Goal: Task Accomplishment & Management: Complete application form

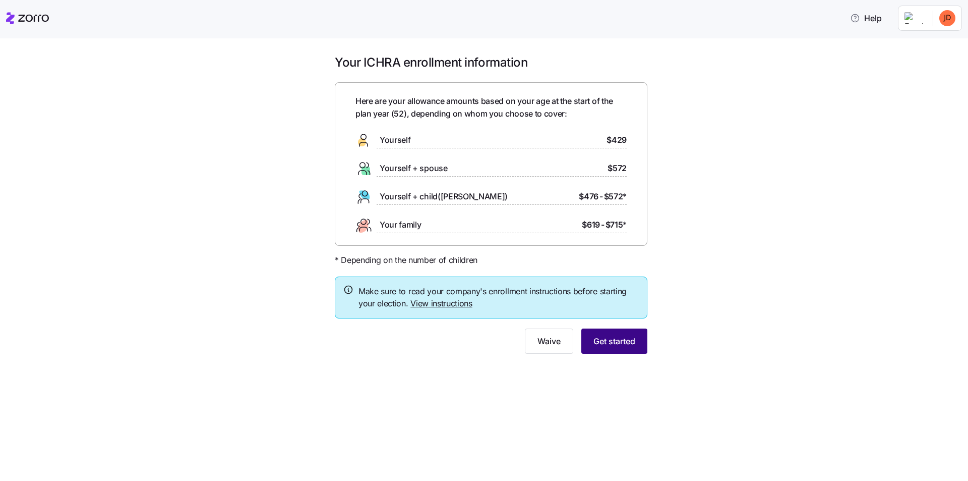
click at [617, 339] on span "Get started" at bounding box center [615, 341] width 42 height 12
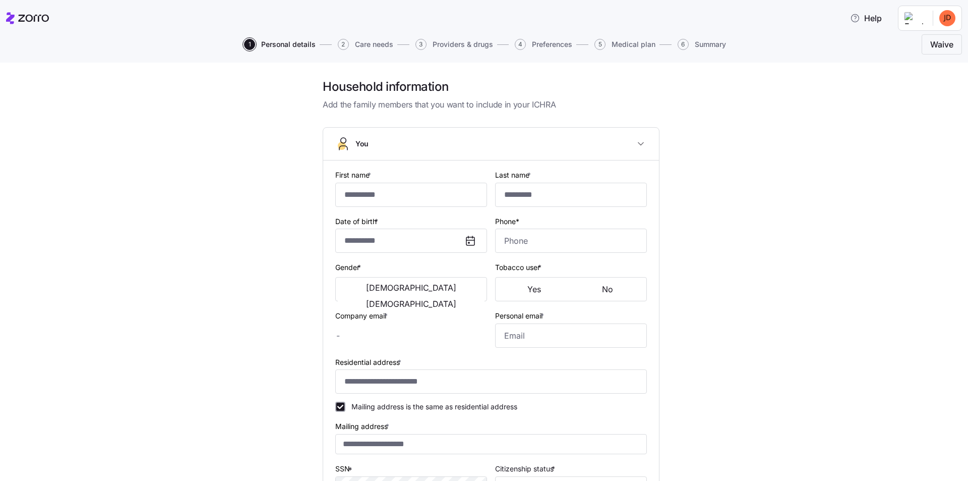
type input "*****"
type input "**********"
type input "[EMAIL_ADDRESS][DOMAIN_NAME]"
type input "**********"
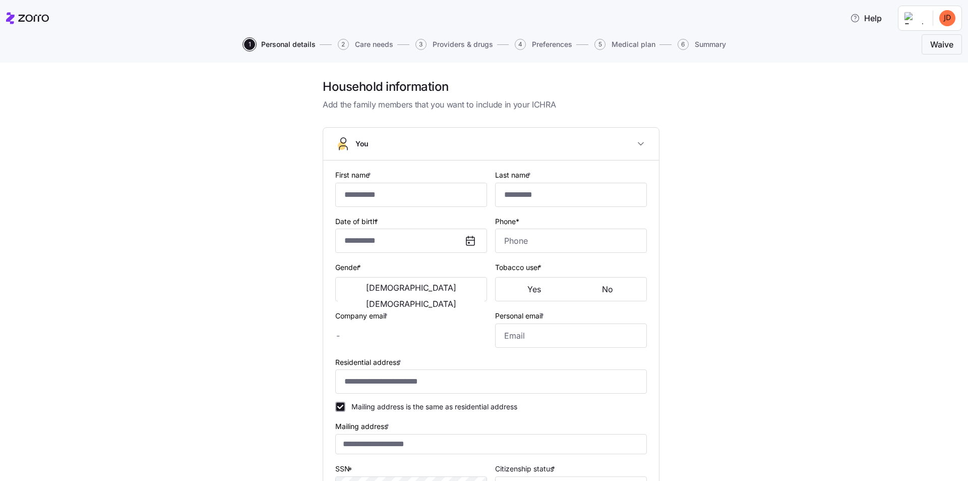
checkbox input "true"
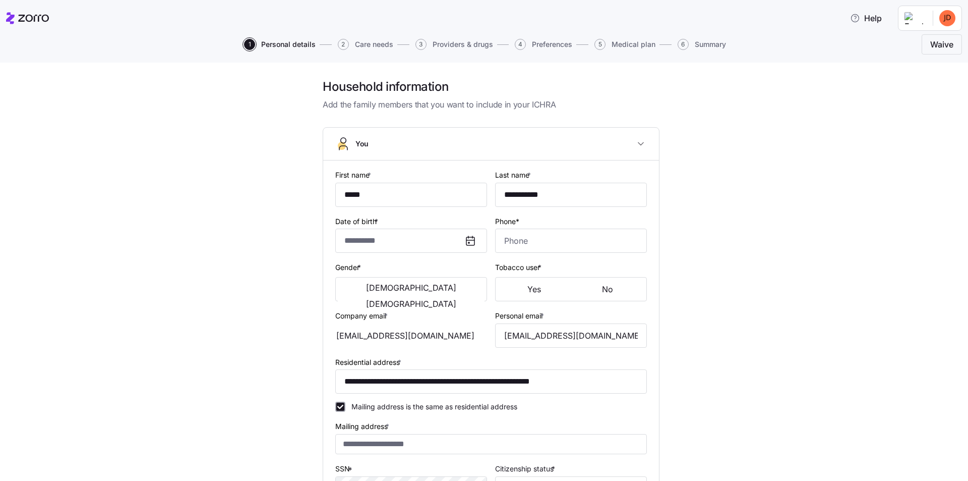
type input "**********"
type input "[PHONE_NUMBER]"
type input "[DEMOGRAPHIC_DATA] citizen"
type input "Married"
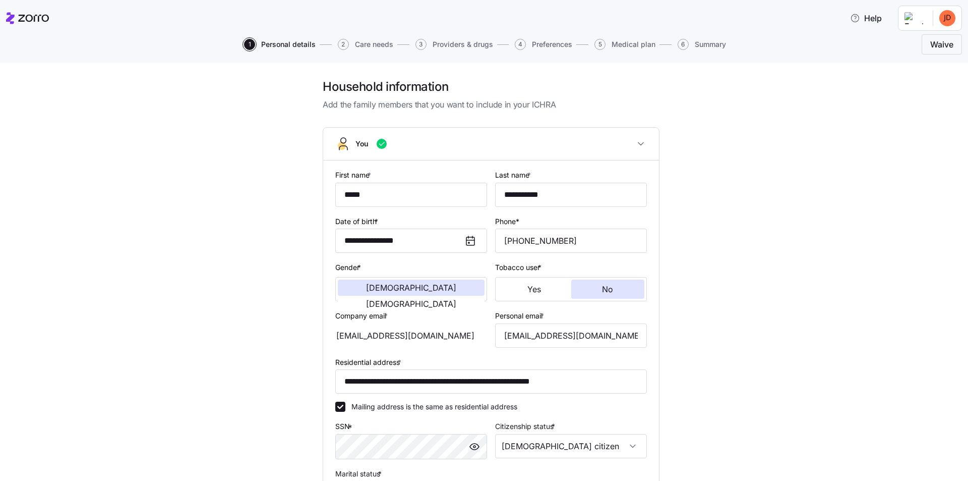
click at [245, 309] on div "**********" at bounding box center [491, 352] width 926 height 546
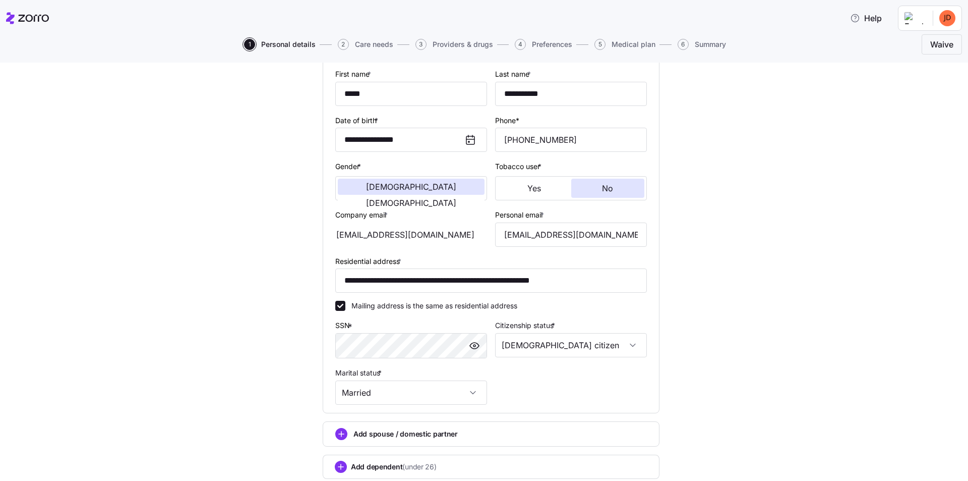
scroll to position [151, 0]
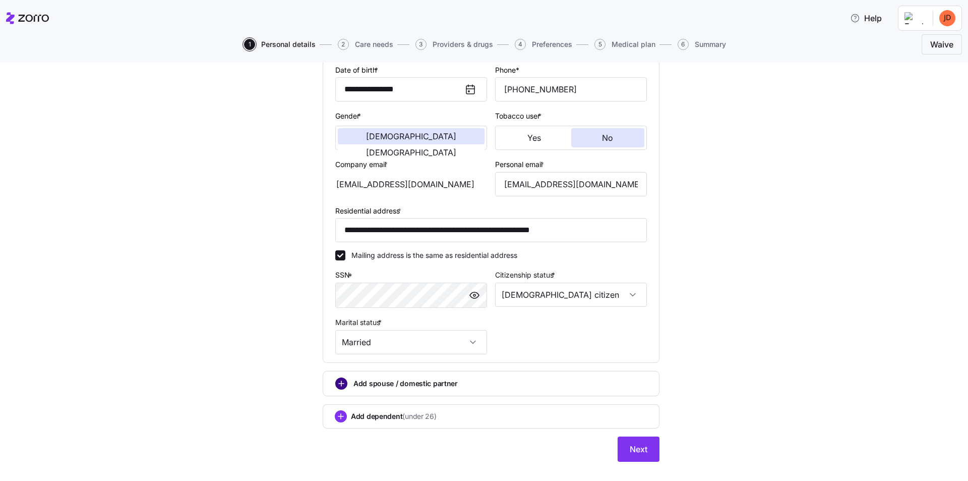
click at [337, 384] on circle "add icon" at bounding box center [341, 383] width 11 height 11
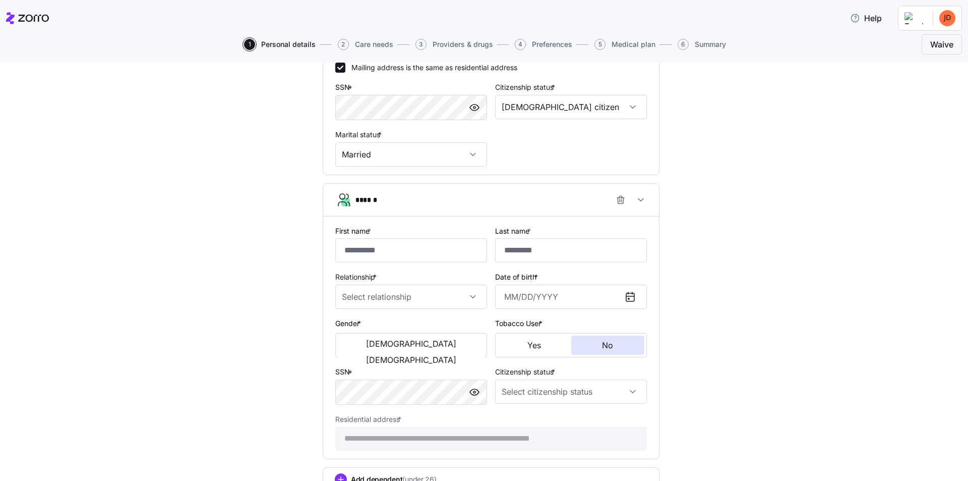
scroll to position [167, 0]
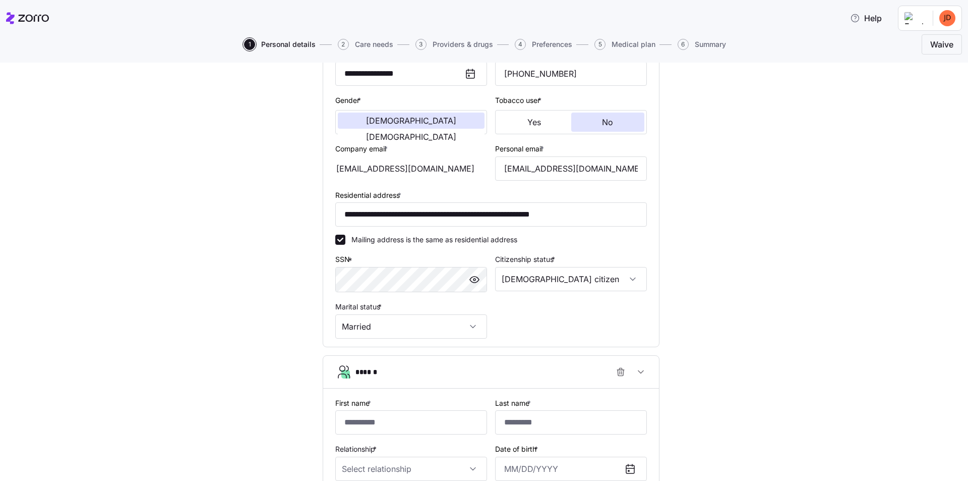
click at [265, 352] on div "**********" at bounding box center [491, 310] width 926 height 797
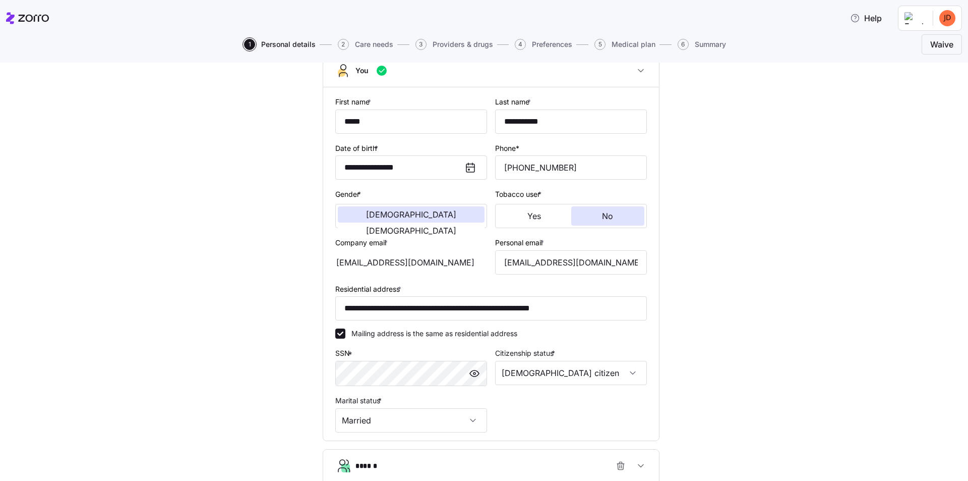
scroll to position [0, 0]
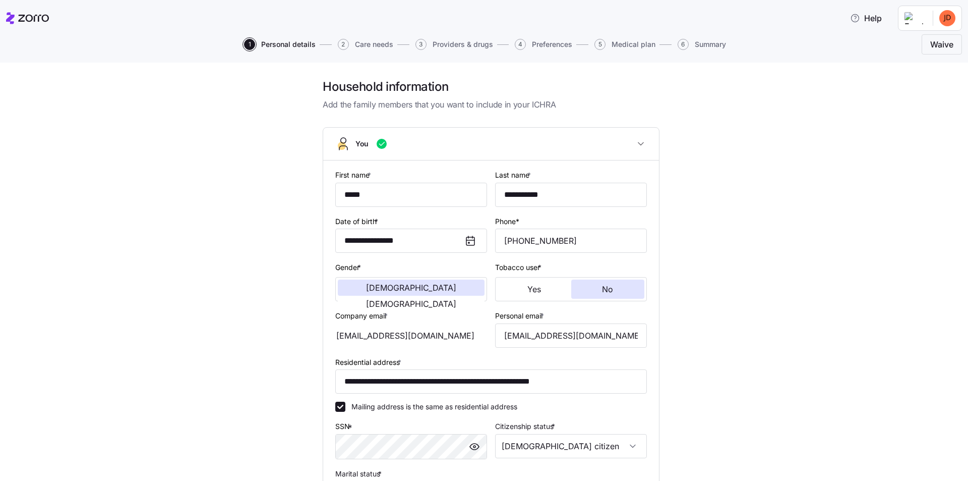
click at [248, 327] on div "**********" at bounding box center [491, 477] width 926 height 797
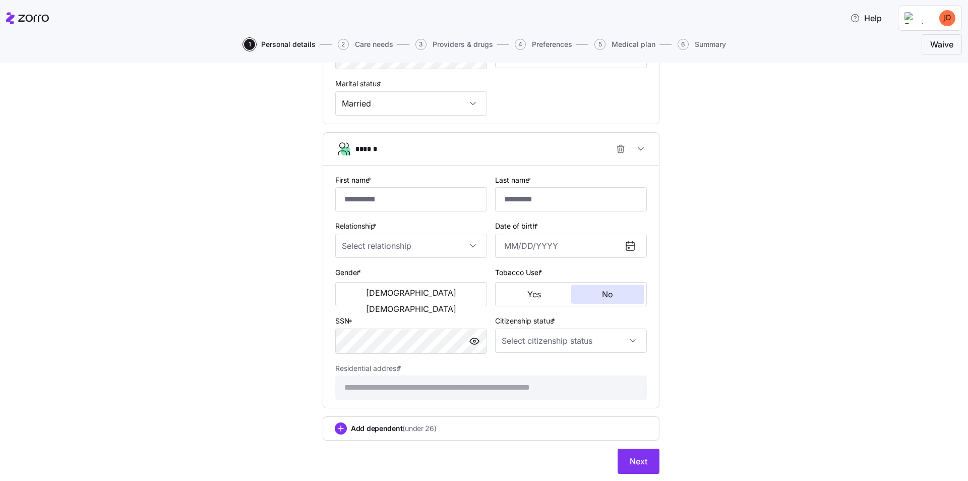
scroll to position [419, 0]
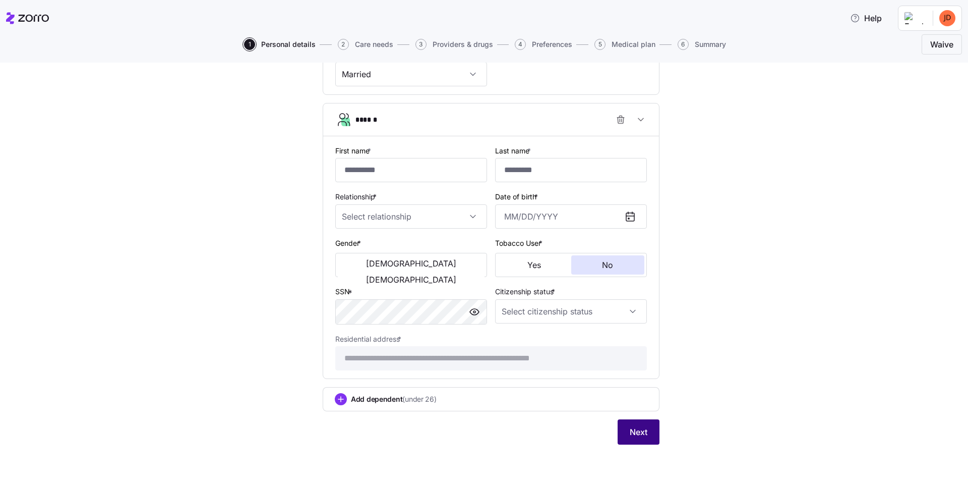
click at [630, 432] on span "Next" at bounding box center [639, 432] width 18 height 12
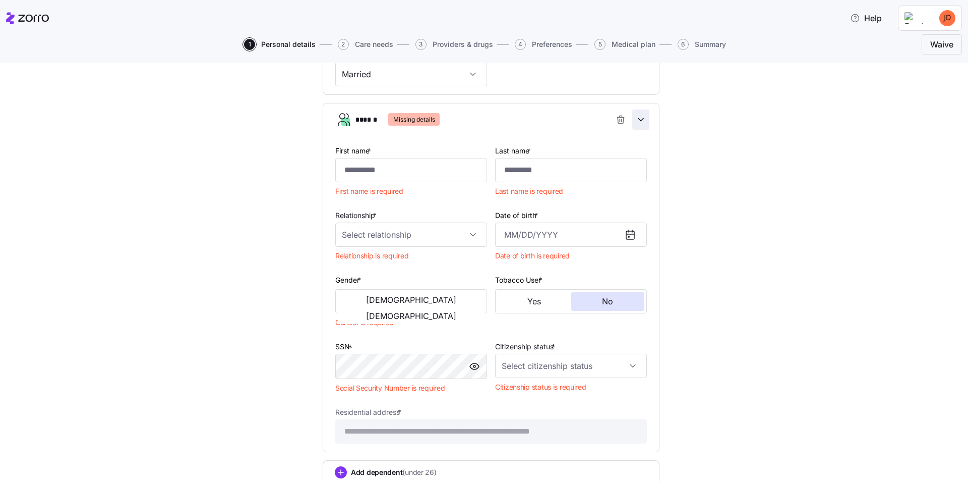
click at [640, 119] on icon "button" at bounding box center [641, 120] width 10 height 10
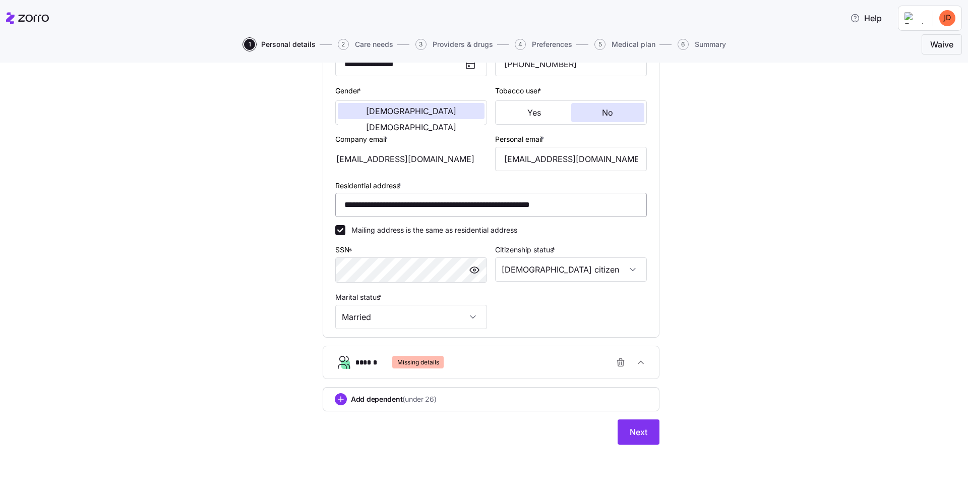
scroll to position [177, 0]
click at [639, 435] on span "Next" at bounding box center [639, 432] width 18 height 12
click at [641, 363] on icon "button" at bounding box center [641, 362] width 10 height 10
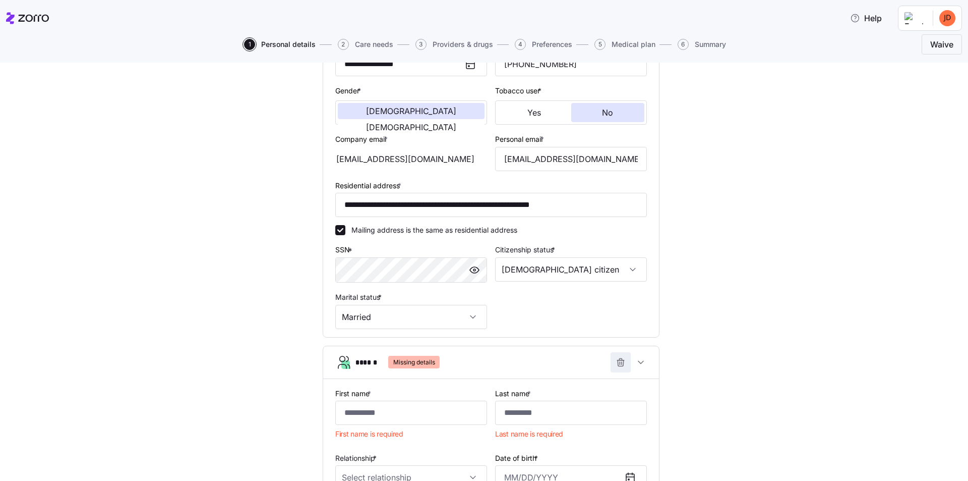
click at [620, 363] on icon "button" at bounding box center [620, 363] width 0 height 3
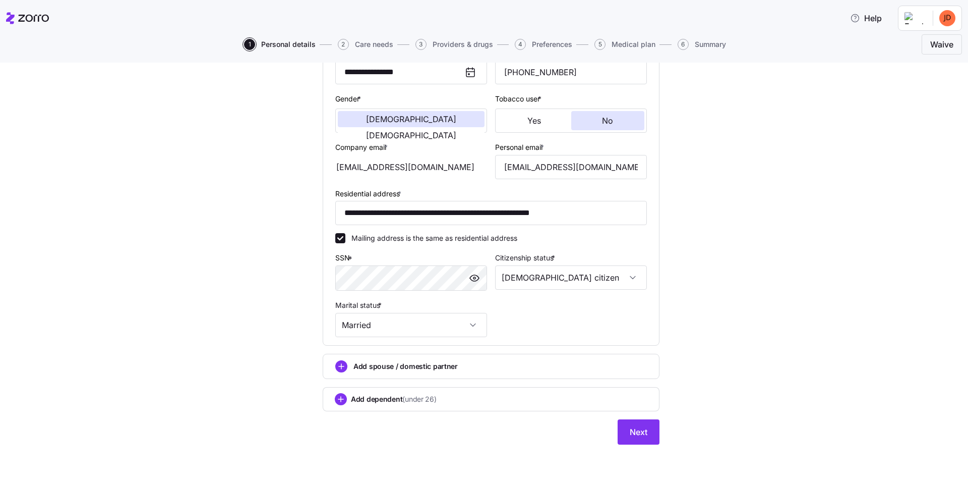
scroll to position [168, 0]
click at [630, 432] on span "Next" at bounding box center [639, 432] width 18 height 12
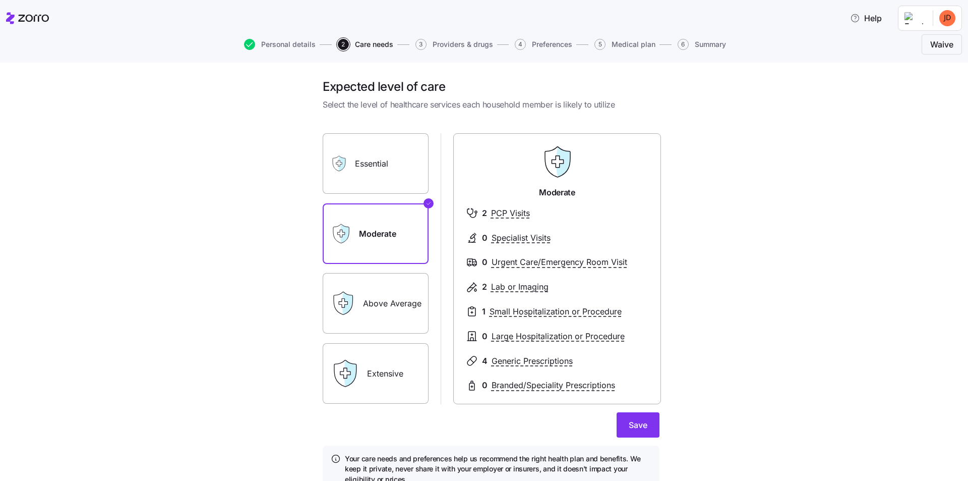
click at [373, 303] on label "Above Average" at bounding box center [376, 303] width 106 height 61
click at [0, 0] on input "Above Average" at bounding box center [0, 0] width 0 height 0
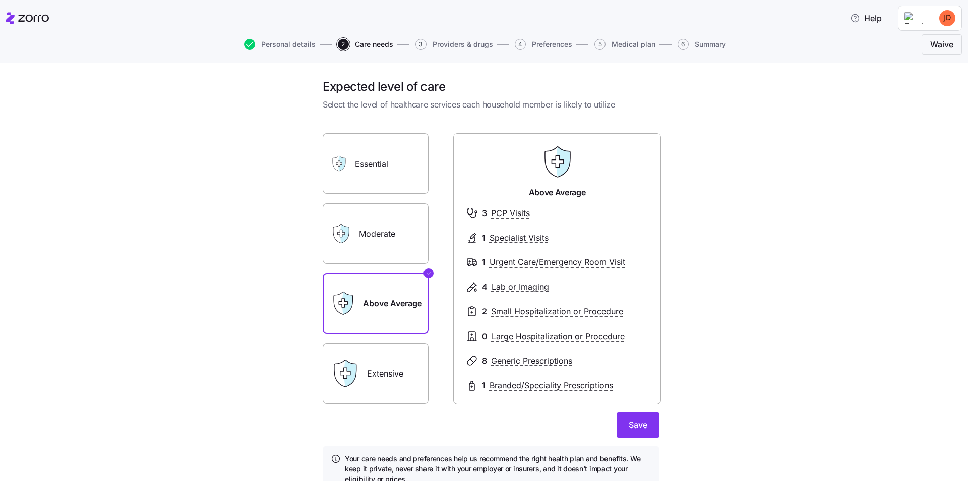
click at [371, 242] on label "Moderate" at bounding box center [376, 233] width 106 height 61
click at [0, 0] on input "Moderate" at bounding box center [0, 0] width 0 height 0
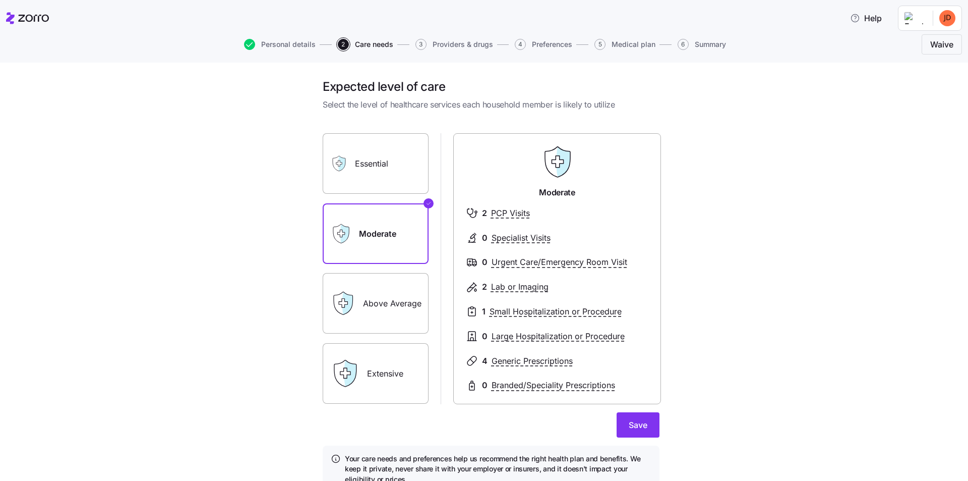
click at [369, 165] on label "Essential" at bounding box center [376, 163] width 106 height 61
click at [0, 0] on input "Essential" at bounding box center [0, 0] width 0 height 0
click at [370, 235] on label "Moderate" at bounding box center [376, 233] width 106 height 61
click at [0, 0] on input "Moderate" at bounding box center [0, 0] width 0 height 0
click at [364, 314] on label "Above Average" at bounding box center [376, 303] width 106 height 61
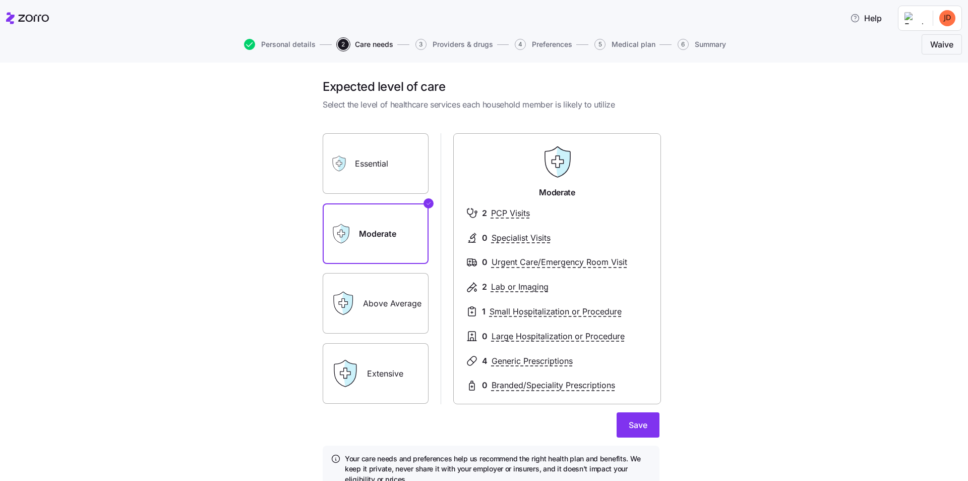
click at [0, 0] on input "Above Average" at bounding box center [0, 0] width 0 height 0
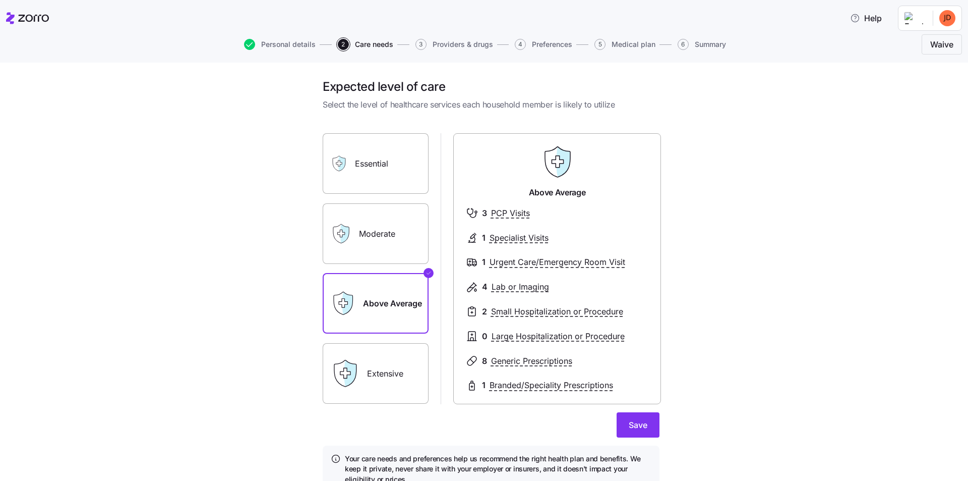
click at [363, 234] on label "Moderate" at bounding box center [376, 233] width 106 height 61
click at [0, 0] on input "Moderate" at bounding box center [0, 0] width 0 height 0
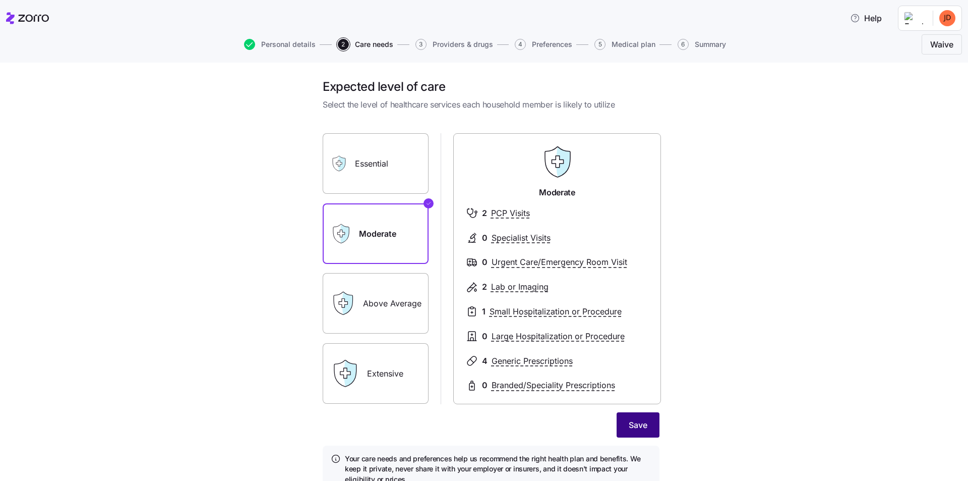
click at [631, 424] on span "Save" at bounding box center [638, 425] width 19 height 12
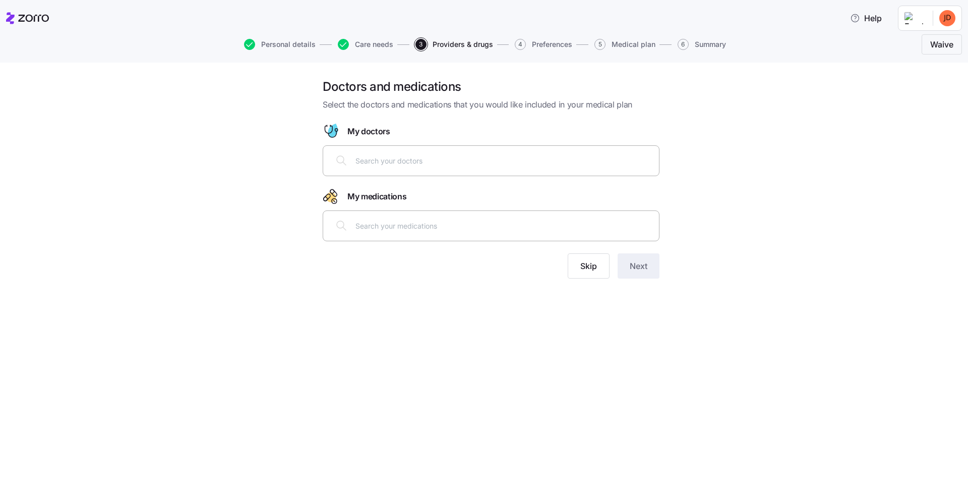
click at [386, 160] on input "text" at bounding box center [505, 160] width 298 height 11
click at [241, 250] on div "Doctors and medications Select the doctors and medications that you would like …" at bounding box center [491, 185] width 926 height 212
click at [384, 168] on div at bounding box center [491, 160] width 324 height 24
type input "[PERSON_NAME]"
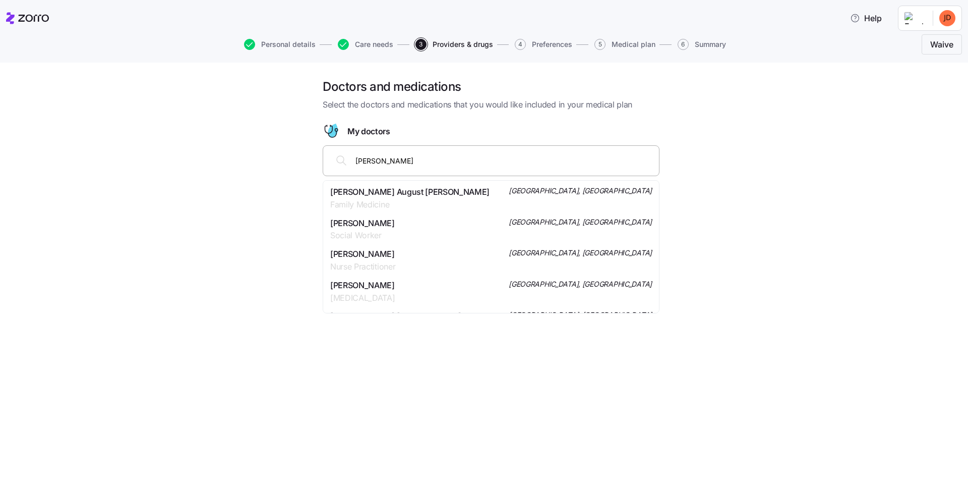
click at [381, 192] on span "[PERSON_NAME] August [PERSON_NAME]" at bounding box center [409, 192] width 159 height 13
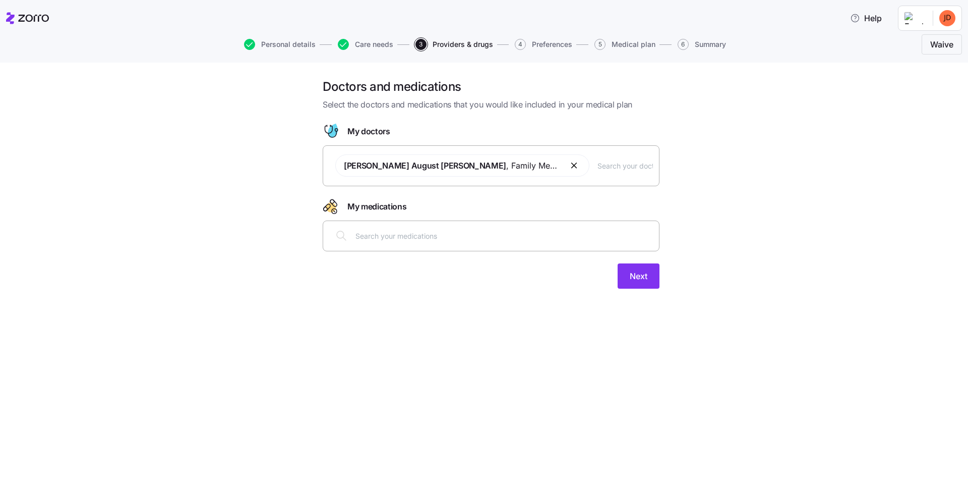
click at [385, 234] on input "text" at bounding box center [505, 235] width 298 height 11
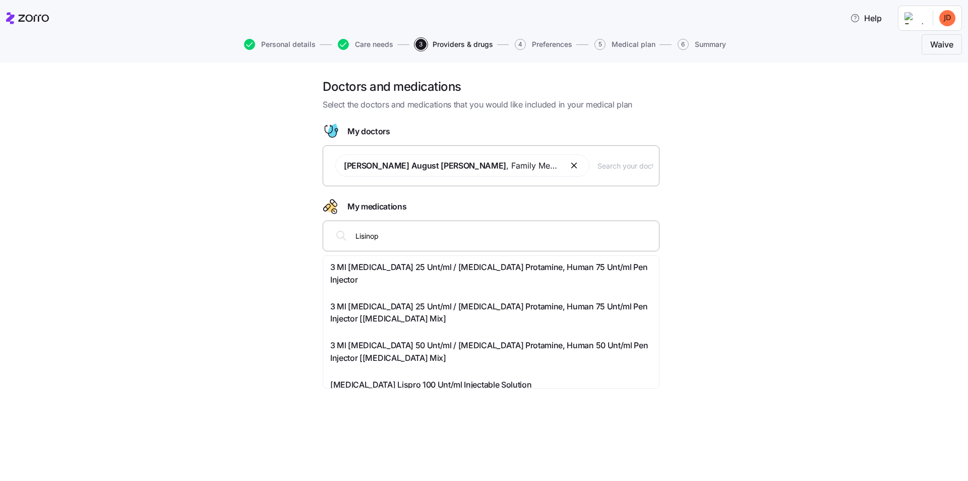
type input "Lisinopr"
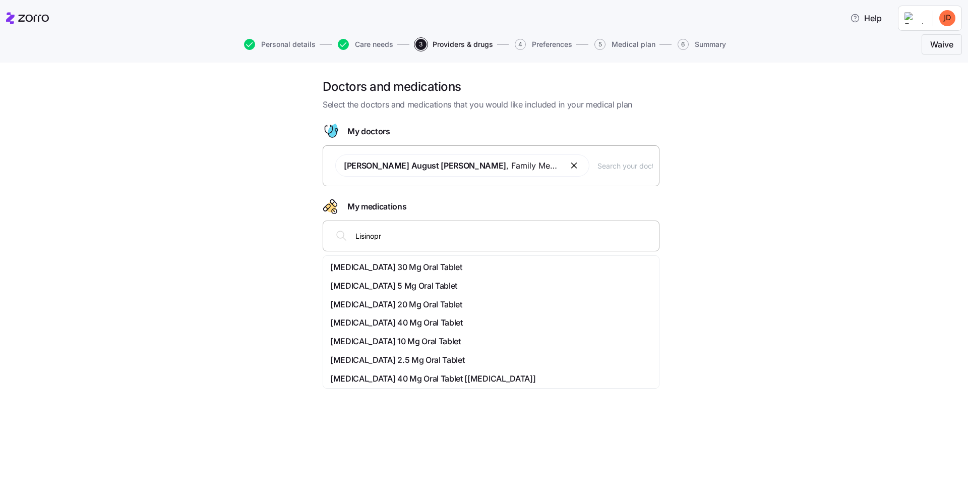
click at [390, 325] on span "[MEDICAL_DATA] 40 Mg Oral Tablet" at bounding box center [396, 322] width 133 height 13
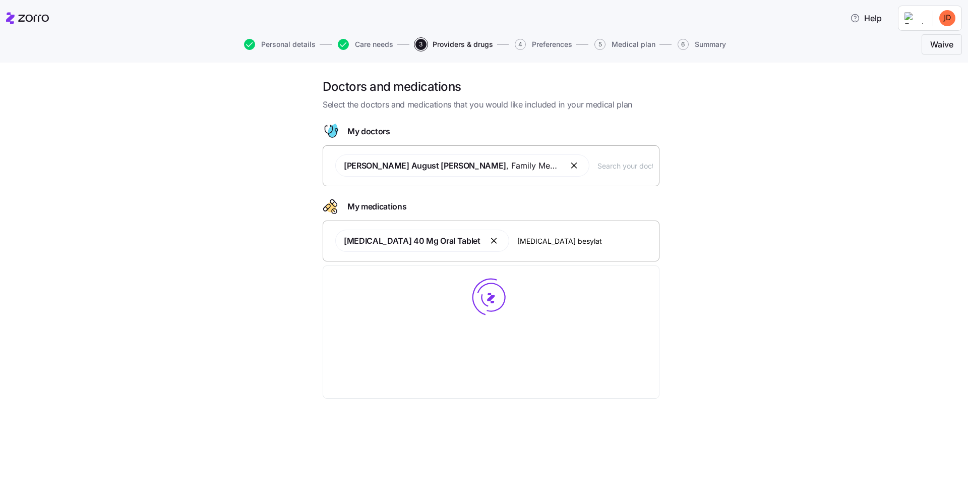
type input "[MEDICAL_DATA]"
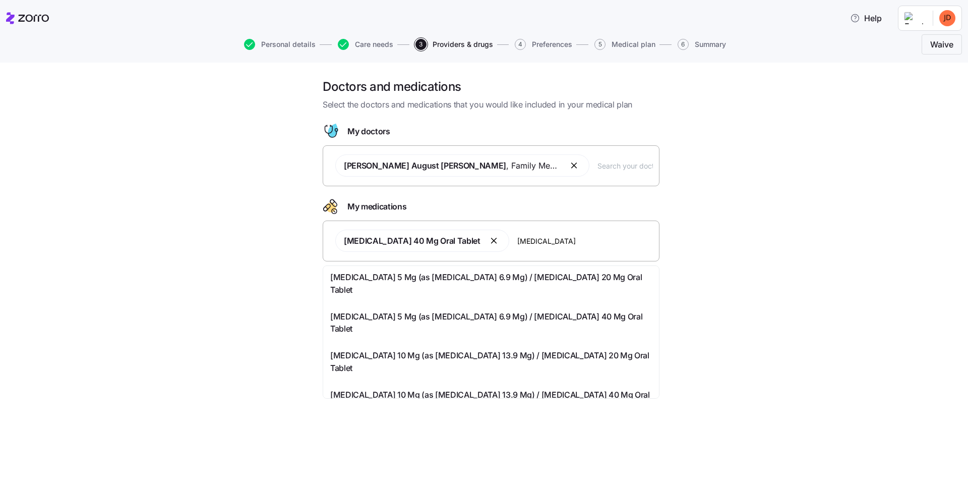
click at [522, 241] on input "[MEDICAL_DATA]" at bounding box center [586, 240] width 136 height 11
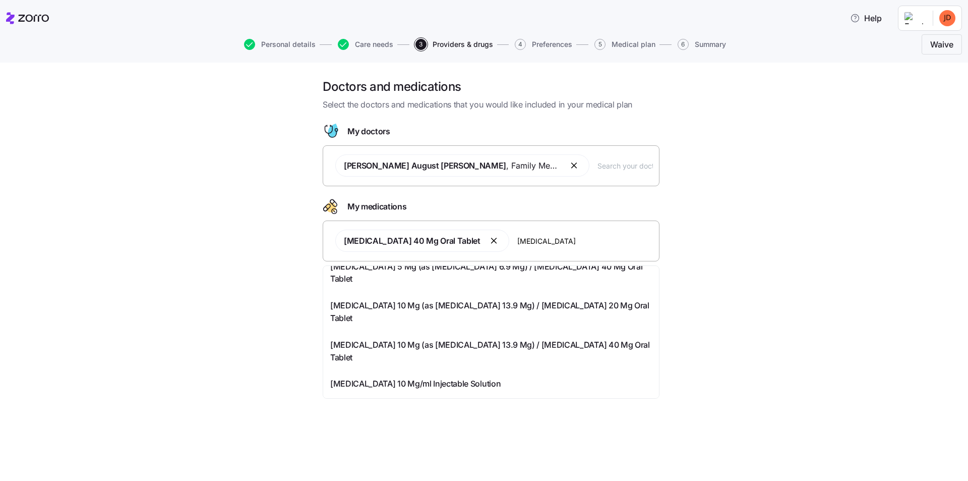
scroll to position [50, 0]
click at [371, 304] on span "[MEDICAL_DATA] 10 Mg (as [MEDICAL_DATA] 13.9 Mg) / [MEDICAL_DATA] 20 Mg Oral Ta…" at bounding box center [491, 311] width 322 height 25
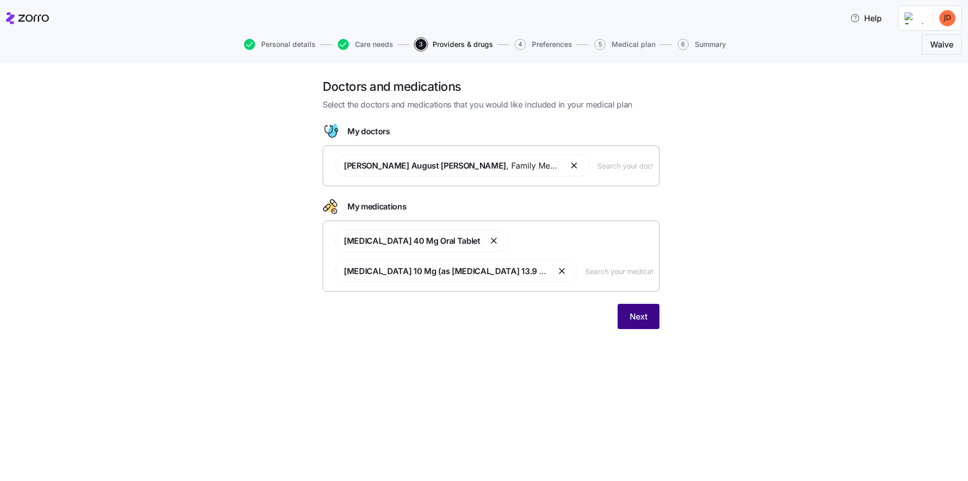
click at [637, 317] on span "Next" at bounding box center [639, 316] width 18 height 12
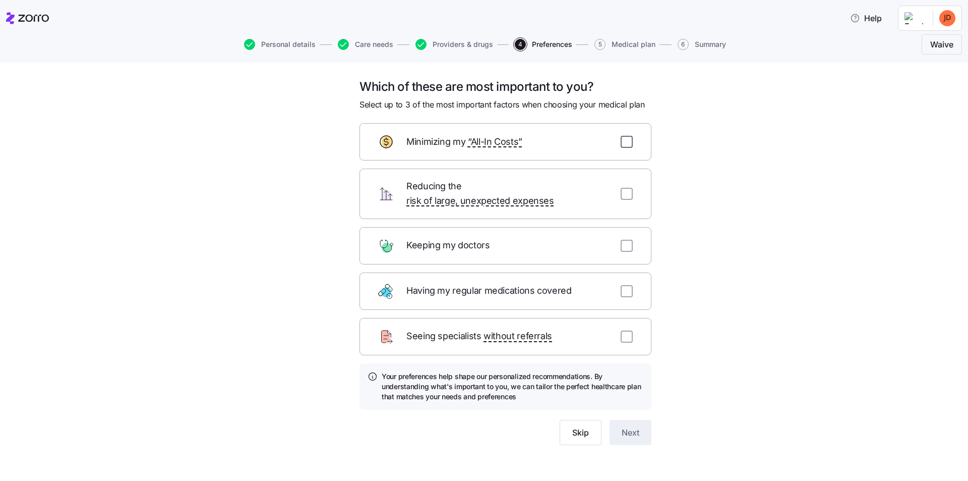
click at [626, 142] on input "checkbox" at bounding box center [627, 142] width 12 height 12
checkbox input "true"
click at [626, 285] on input "checkbox" at bounding box center [627, 291] width 12 height 12
checkbox input "false"
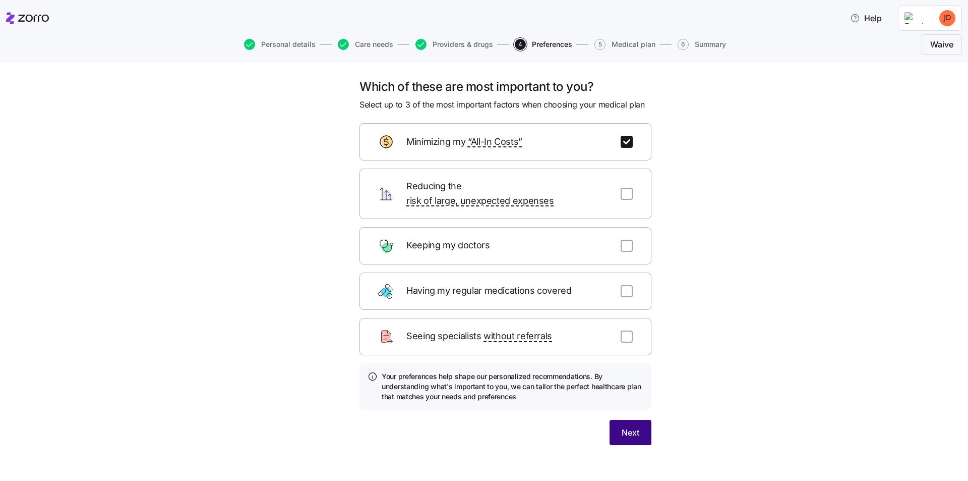
click at [625, 427] on button "Next" at bounding box center [631, 432] width 42 height 25
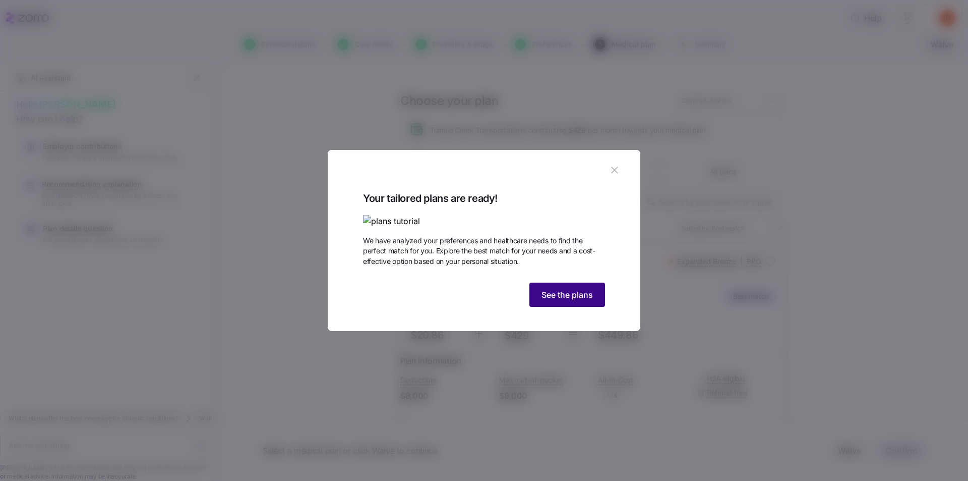
click at [565, 307] on button "See the plans" at bounding box center [568, 294] width 76 height 24
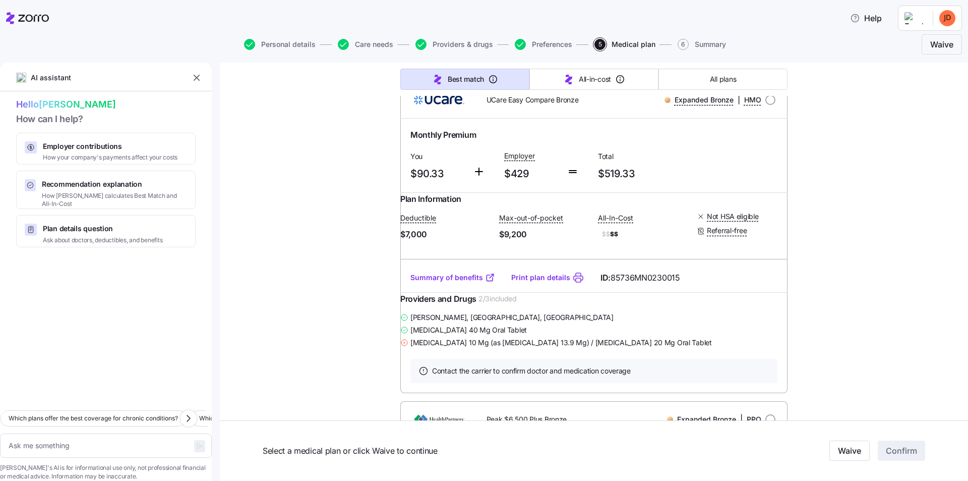
scroll to position [7566, 0]
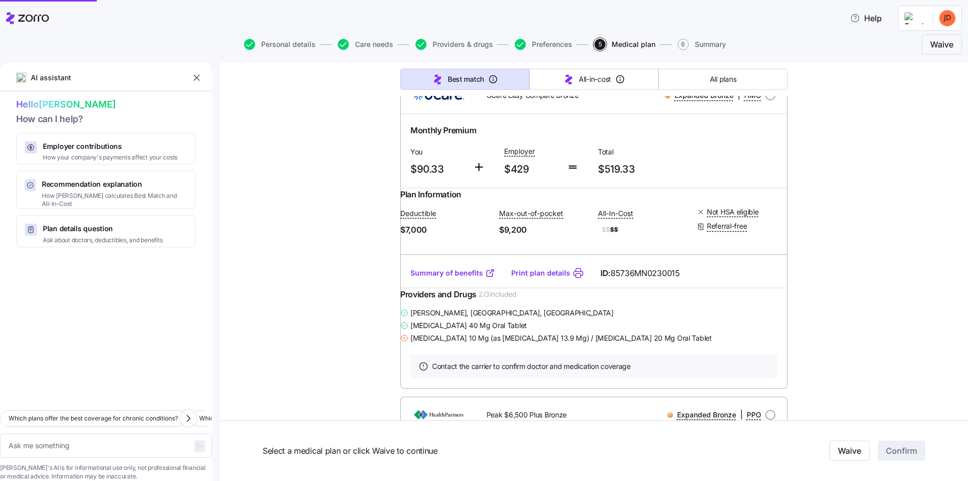
type textarea "x"
